Goal: Navigation & Orientation: Understand site structure

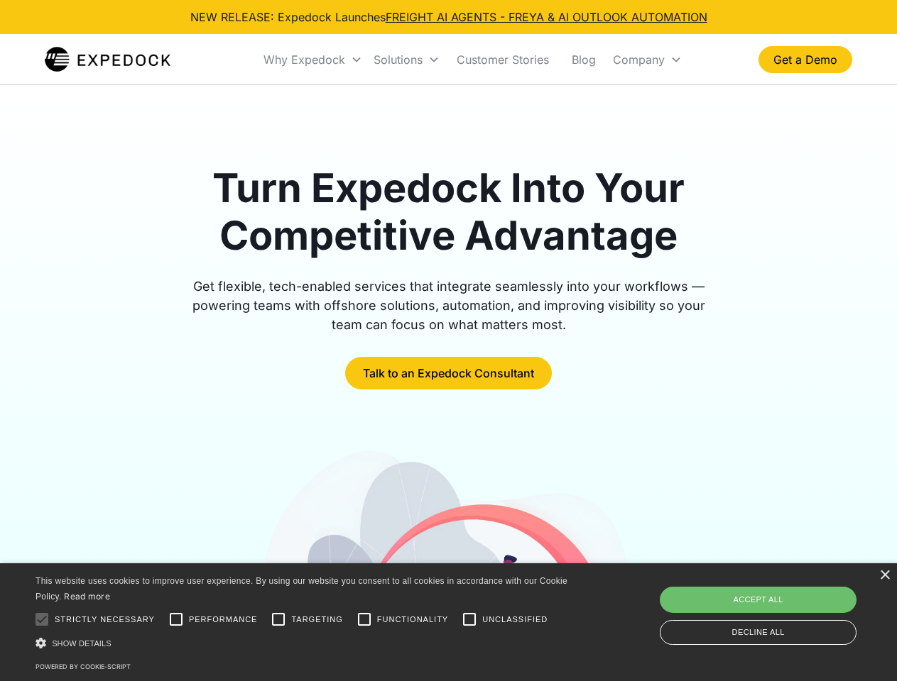
click at [313, 60] on div "Why Expedock" at bounding box center [304, 60] width 82 height 14
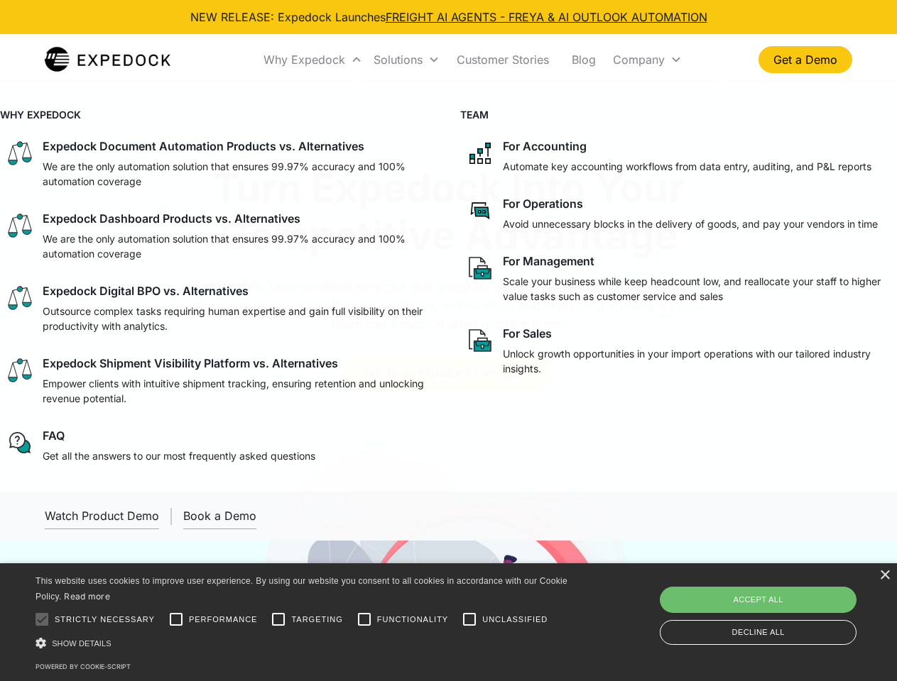
click at [406, 60] on div "Solutions" at bounding box center [397, 60] width 49 height 14
click at [647, 60] on div "Company" at bounding box center [639, 60] width 52 height 14
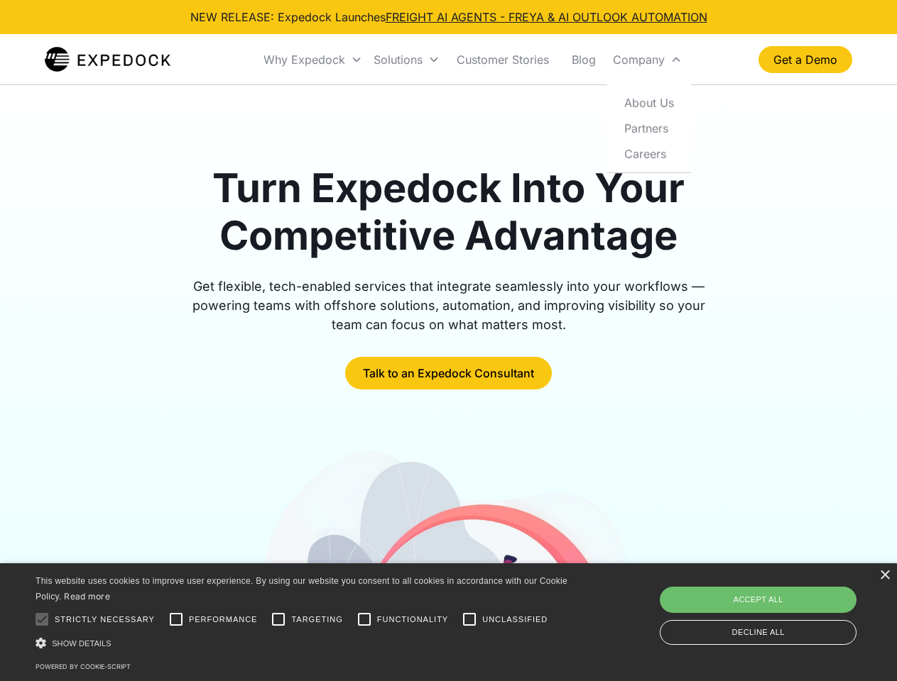
click at [42, 620] on div at bounding box center [42, 620] width 28 height 28
click at [176, 620] on input "Performance" at bounding box center [176, 620] width 28 height 28
checkbox input "true"
click at [278, 620] on input "Targeting" at bounding box center [278, 620] width 28 height 28
checkbox input "true"
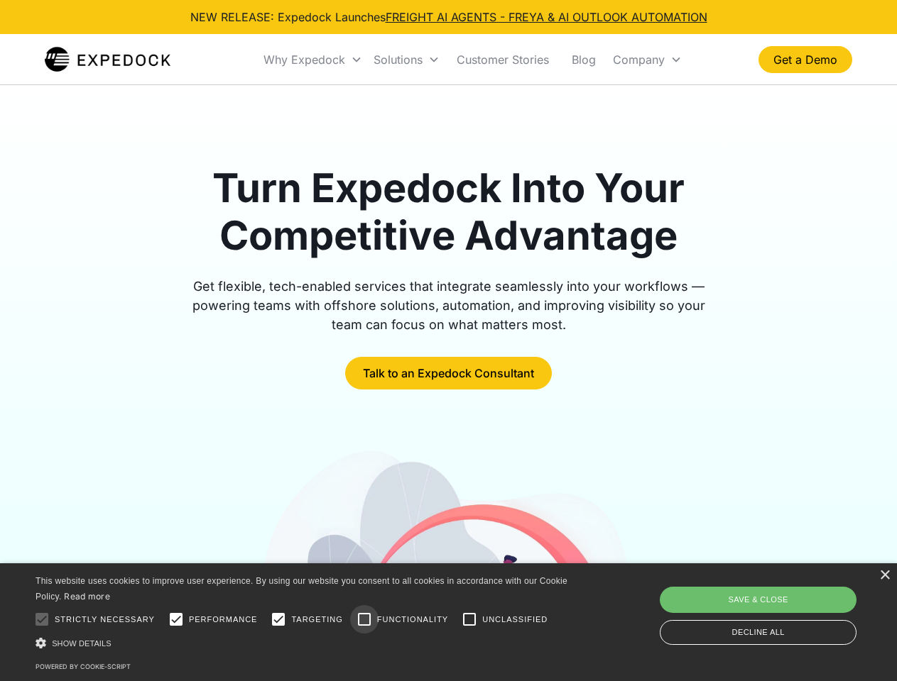
click at [364, 620] on input "Functionality" at bounding box center [364, 620] width 28 height 28
checkbox input "true"
click at [469, 620] on input "Unclassified" at bounding box center [469, 620] width 28 height 28
checkbox input "true"
click at [304, 643] on div "Show details Hide details" at bounding box center [303, 643] width 537 height 15
